Goal: Information Seeking & Learning: Learn about a topic

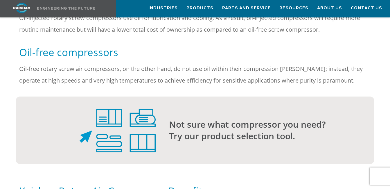
scroll to position [551, 0]
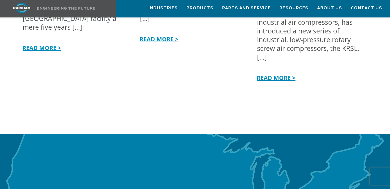
scroll to position [1770, 0]
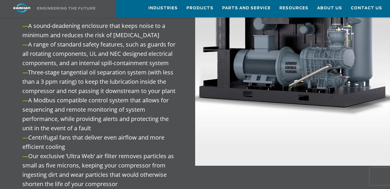
scroll to position [813, 0]
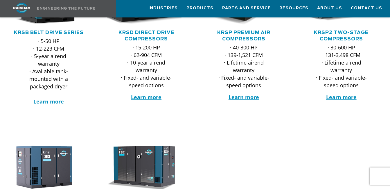
scroll to position [261, 0]
